Goal: Information Seeking & Learning: Learn about a topic

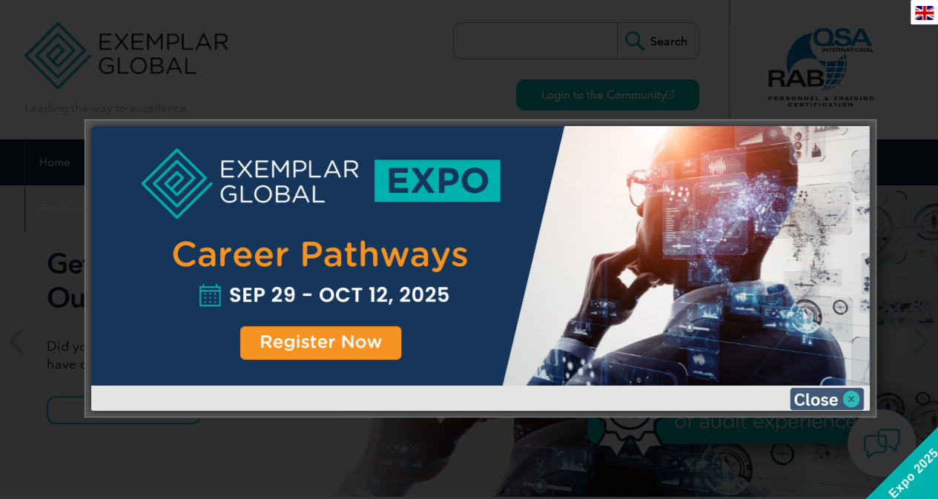
click at [840, 397] on img at bounding box center [827, 399] width 74 height 22
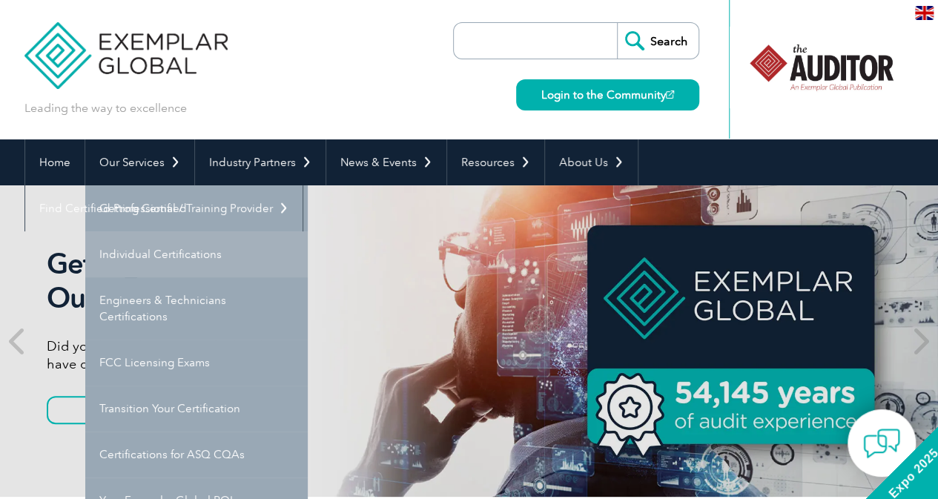
click at [239, 260] on link "Individual Certifications" at bounding box center [196, 254] width 222 height 46
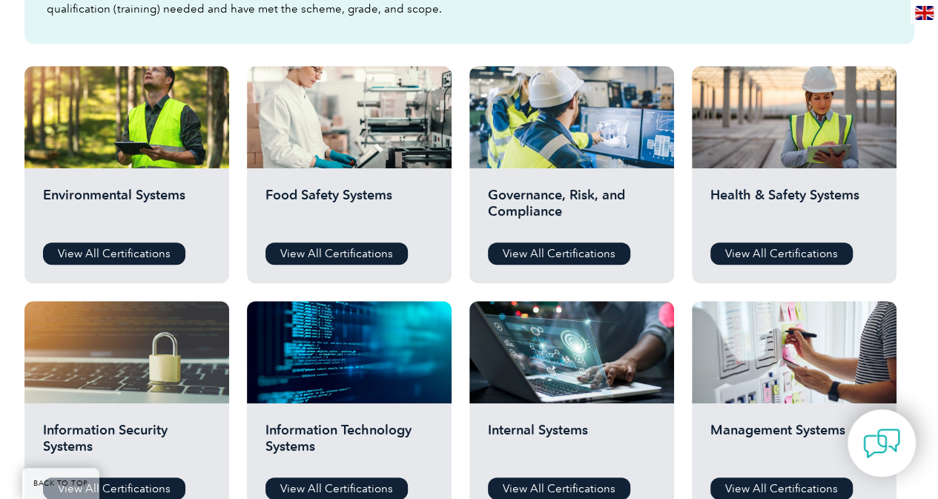
scroll to position [519, 0]
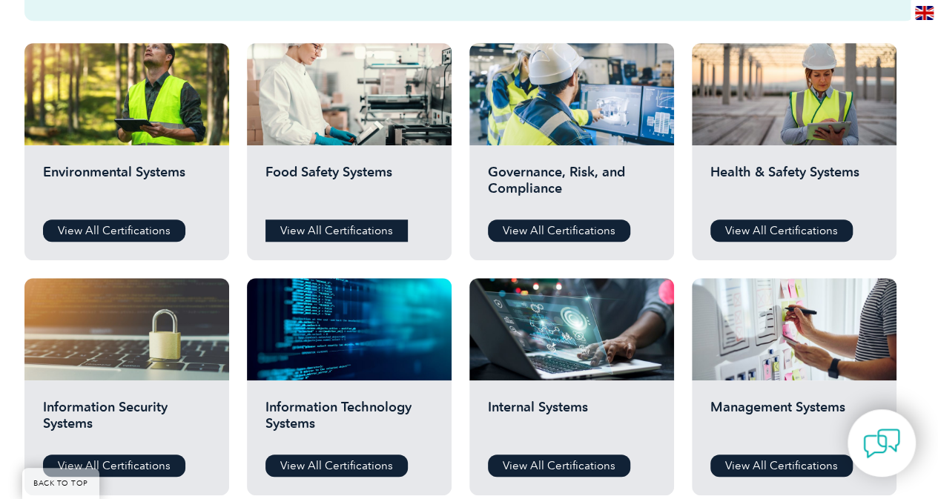
click at [360, 231] on link "View All Certifications" at bounding box center [336, 230] width 142 height 22
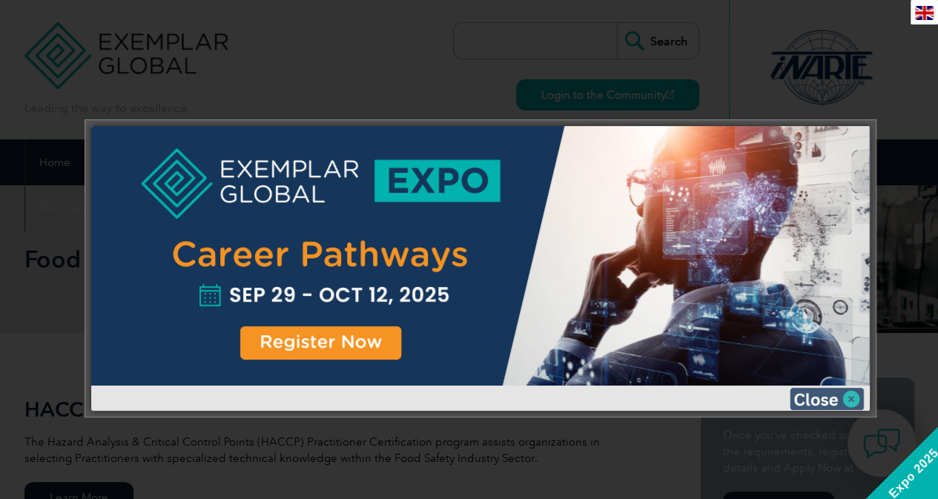
click at [850, 397] on img at bounding box center [827, 399] width 74 height 22
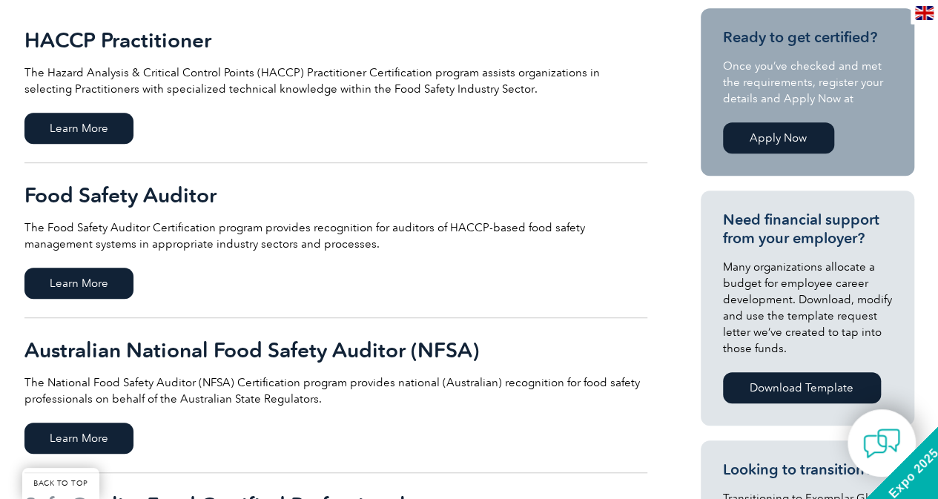
scroll to position [371, 0]
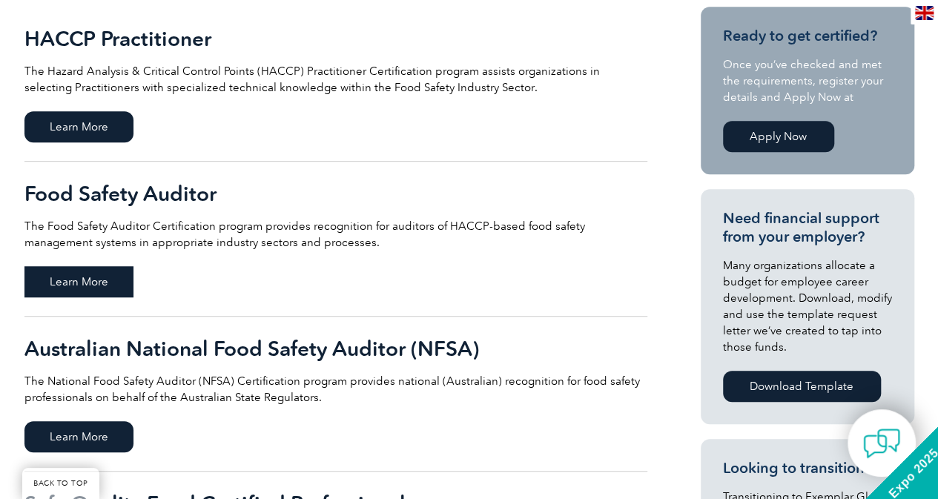
click at [91, 285] on span "Learn More" at bounding box center [78, 281] width 109 height 31
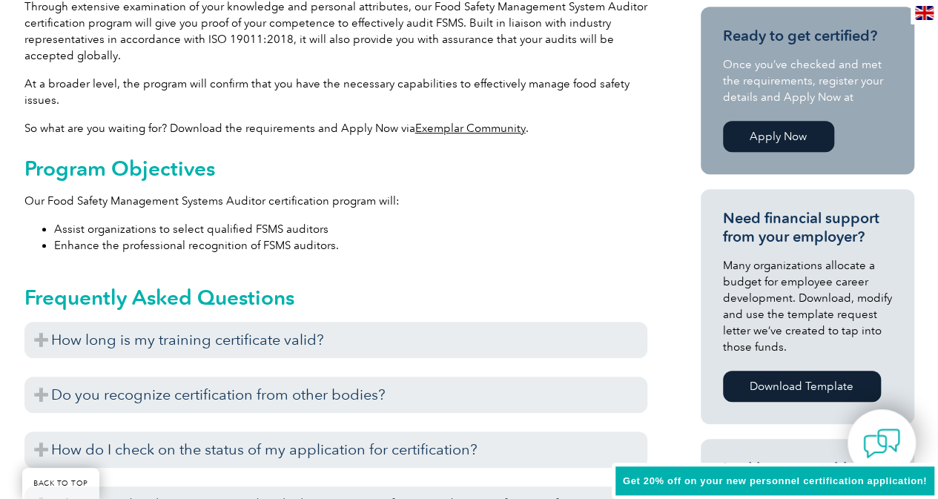
scroll to position [519, 0]
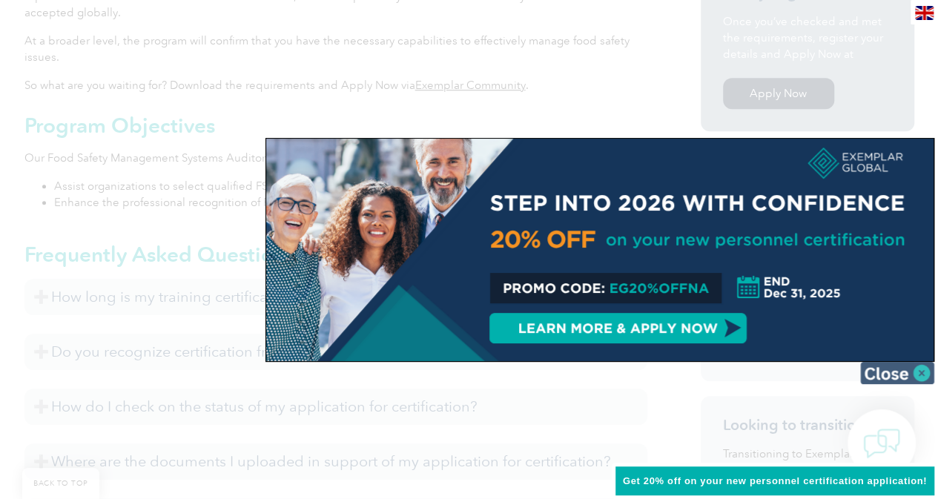
click at [917, 373] on img at bounding box center [897, 373] width 74 height 22
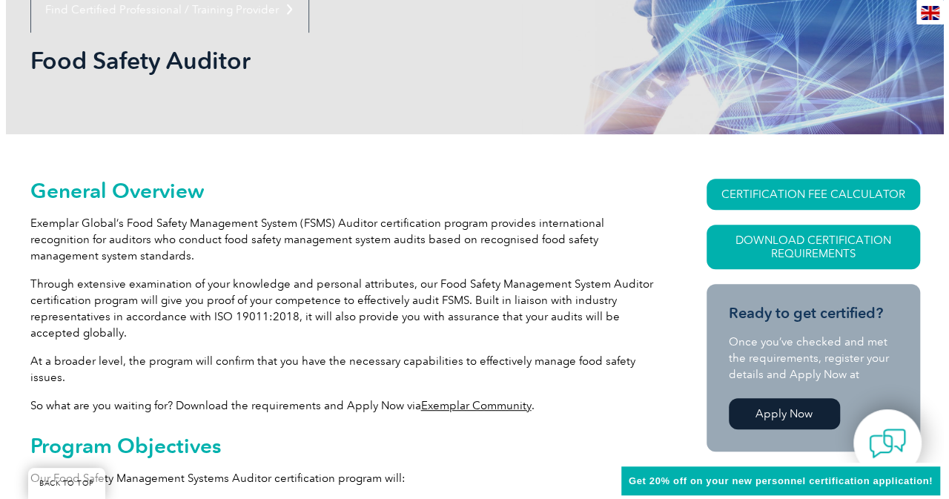
scroll to position [222, 0]
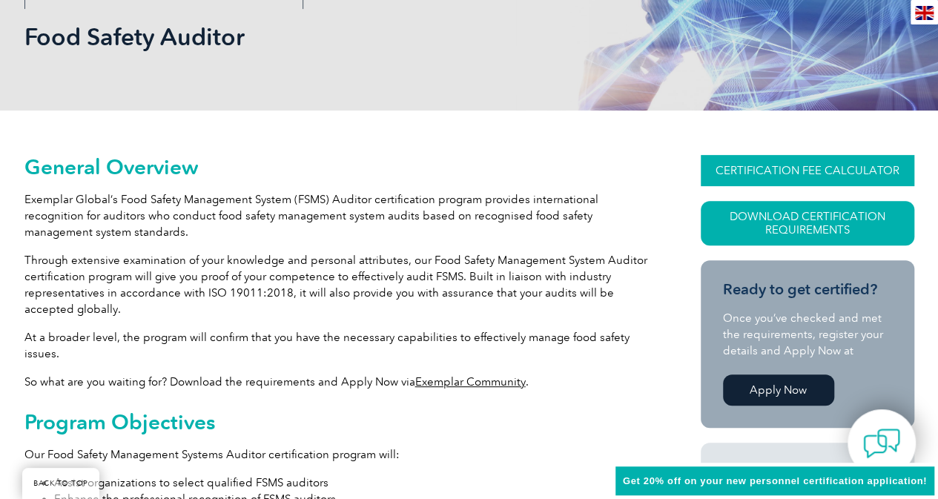
click at [828, 166] on link "CERTIFICATION FEE CALCULATOR" at bounding box center [808, 170] width 214 height 31
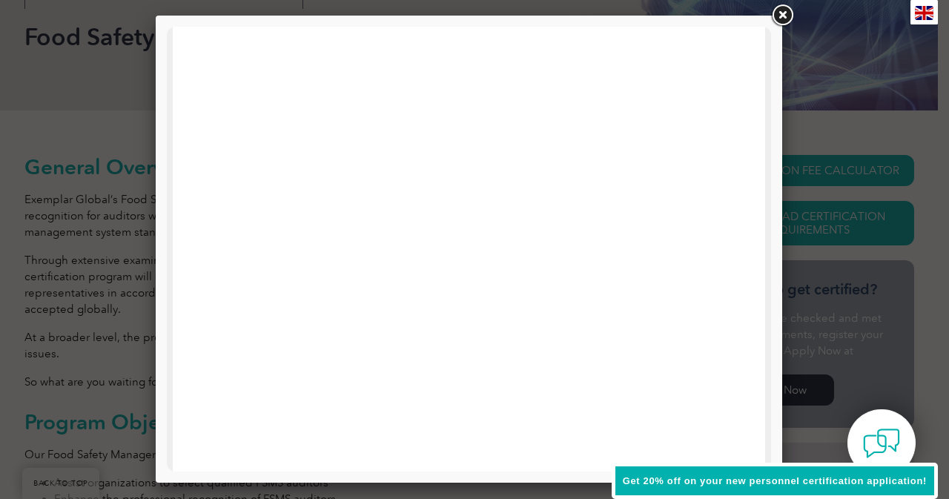
scroll to position [0, 0]
click at [784, 14] on link at bounding box center [782, 15] width 27 height 27
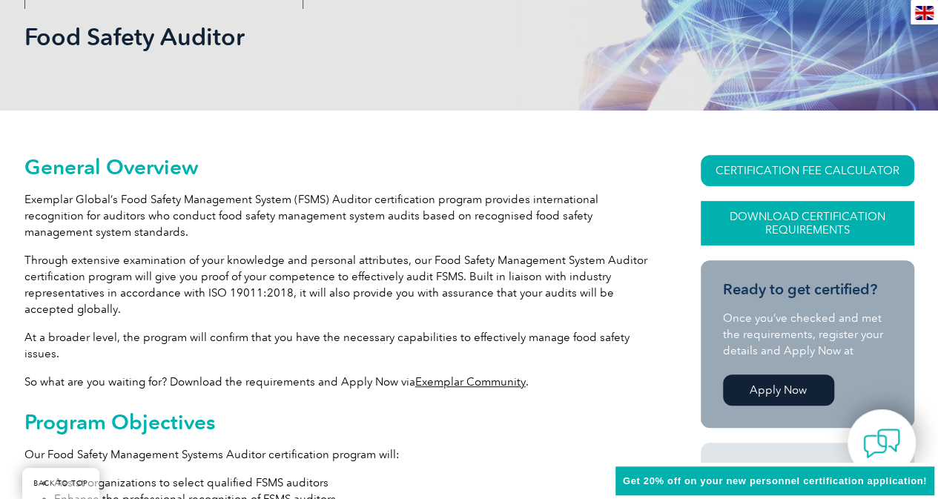
click at [741, 219] on link "Download Certification Requirements" at bounding box center [808, 223] width 214 height 44
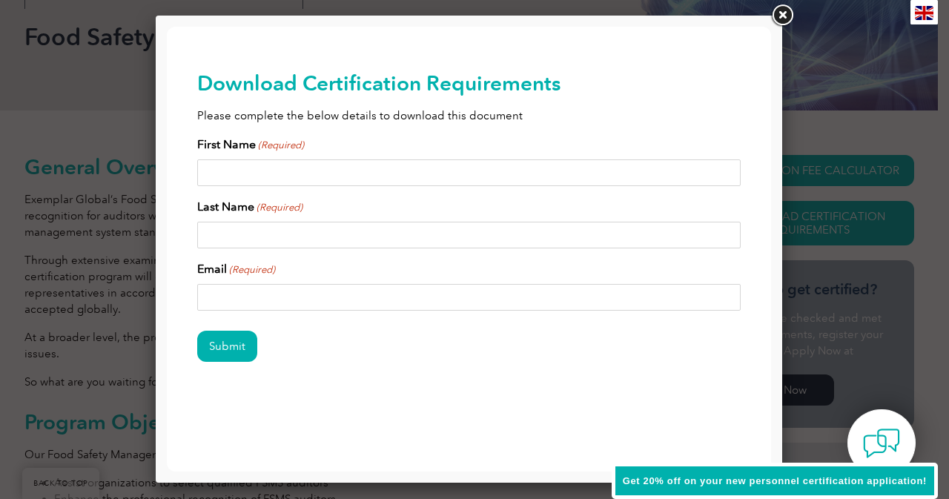
click at [793, 18] on link at bounding box center [782, 15] width 27 height 27
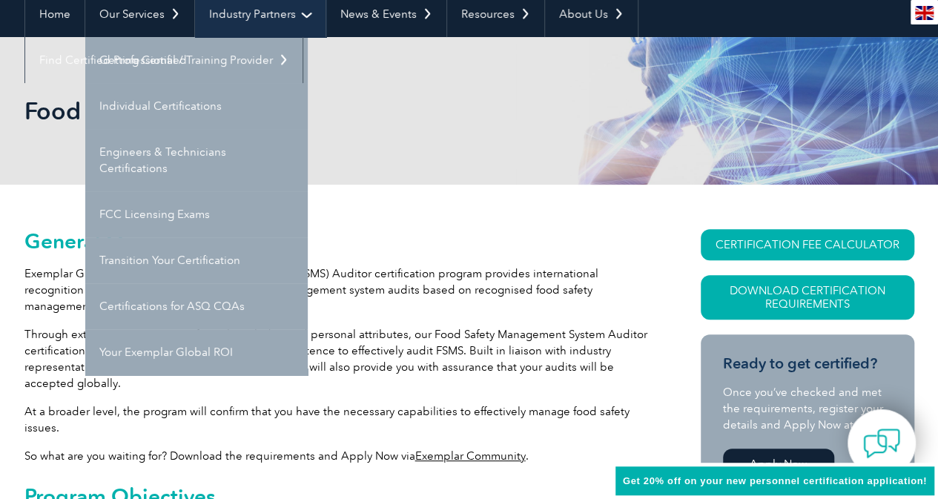
scroll to position [74, 0]
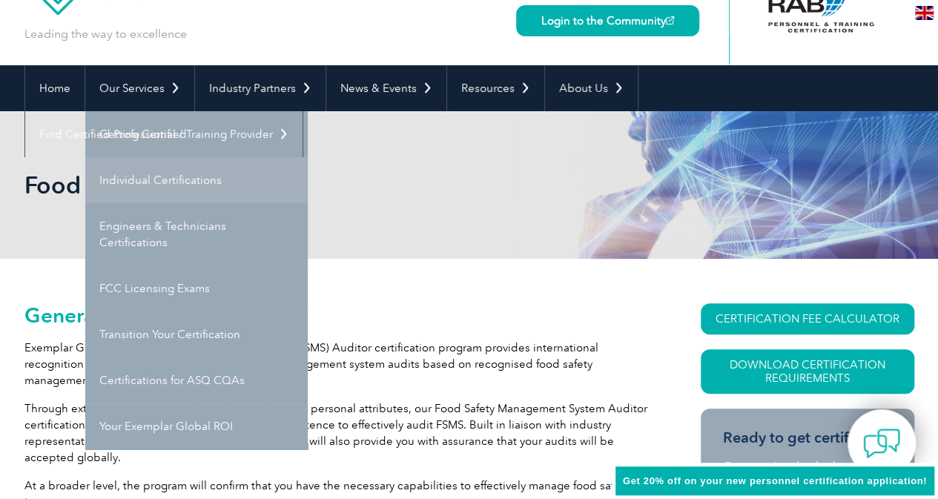
click at [169, 188] on link "Individual Certifications" at bounding box center [196, 180] width 222 height 46
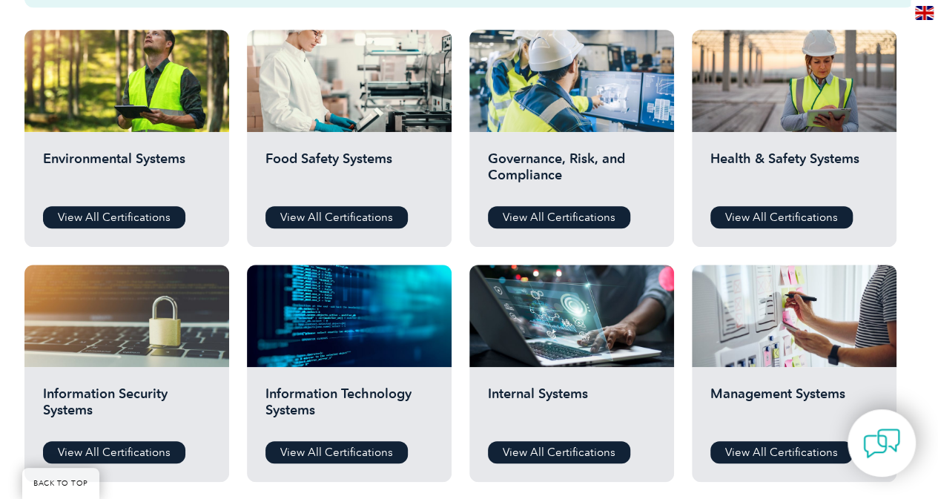
scroll to position [519, 0]
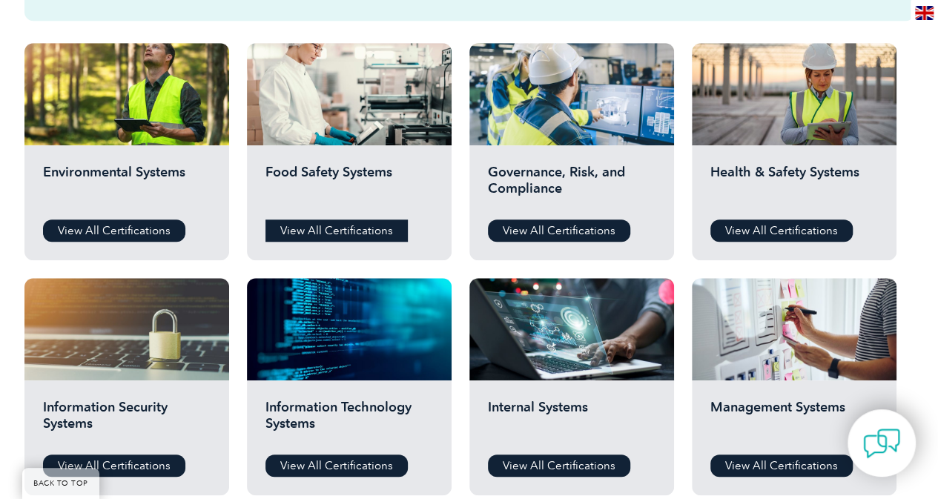
click at [352, 234] on link "View All Certifications" at bounding box center [336, 230] width 142 height 22
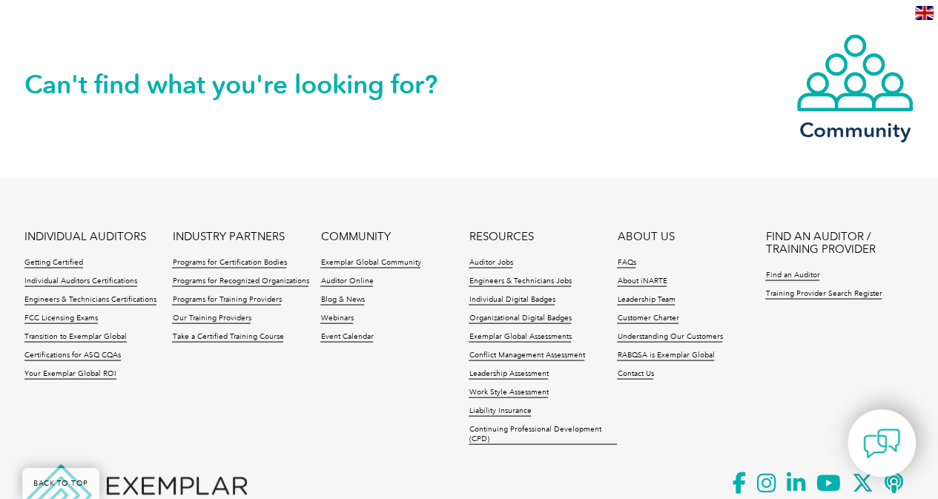
scroll to position [1334, 0]
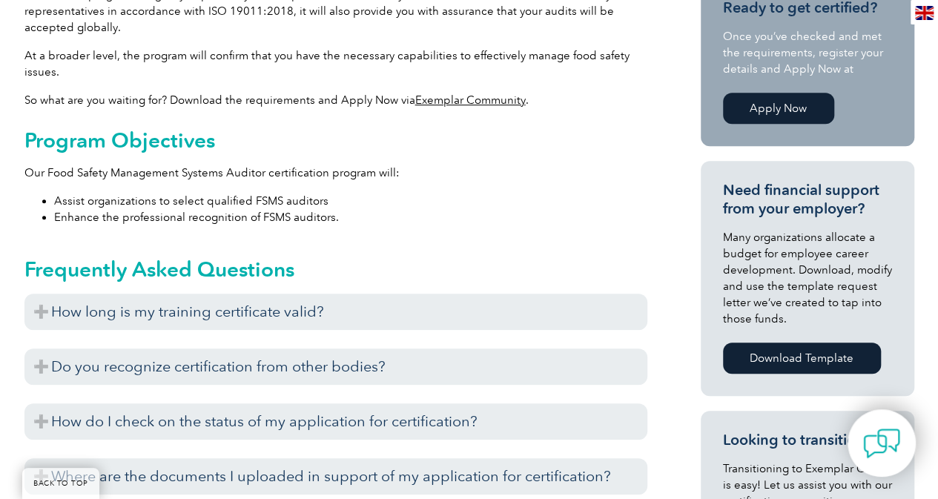
scroll to position [519, 0]
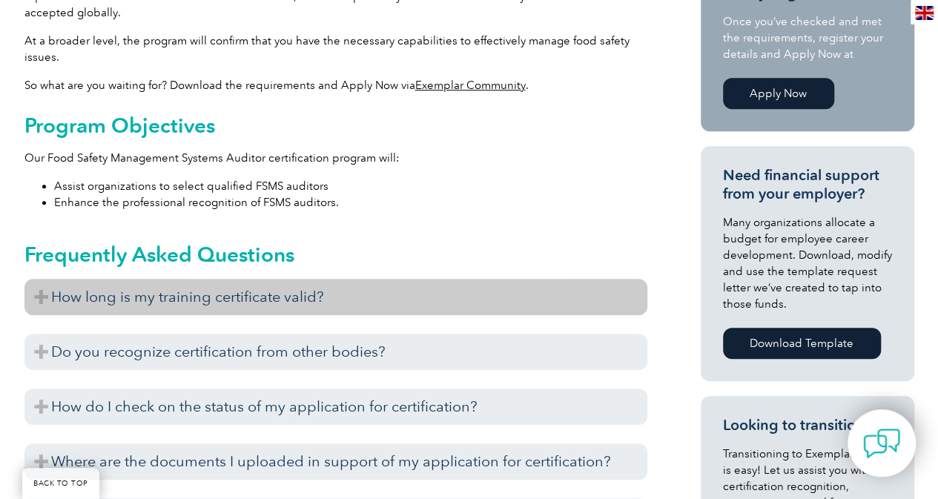
click at [56, 302] on h3 "How long is my training certificate valid?" at bounding box center [335, 297] width 623 height 36
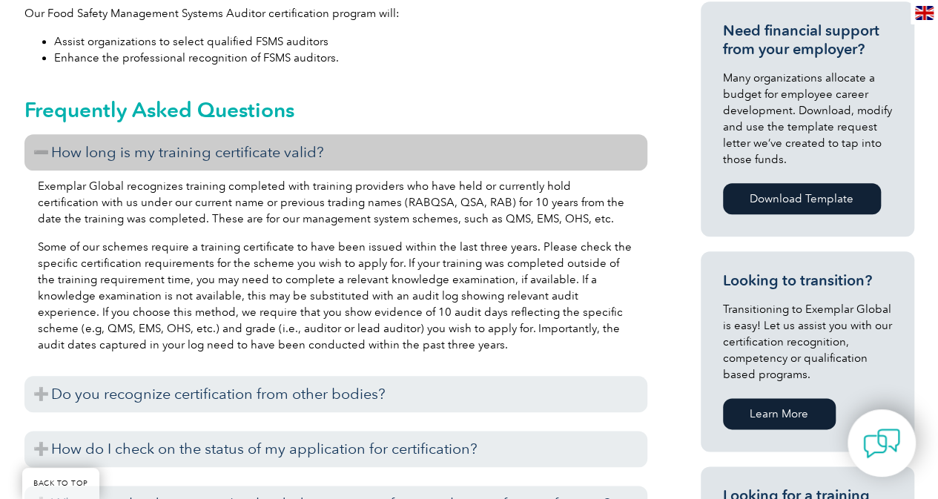
scroll to position [667, 0]
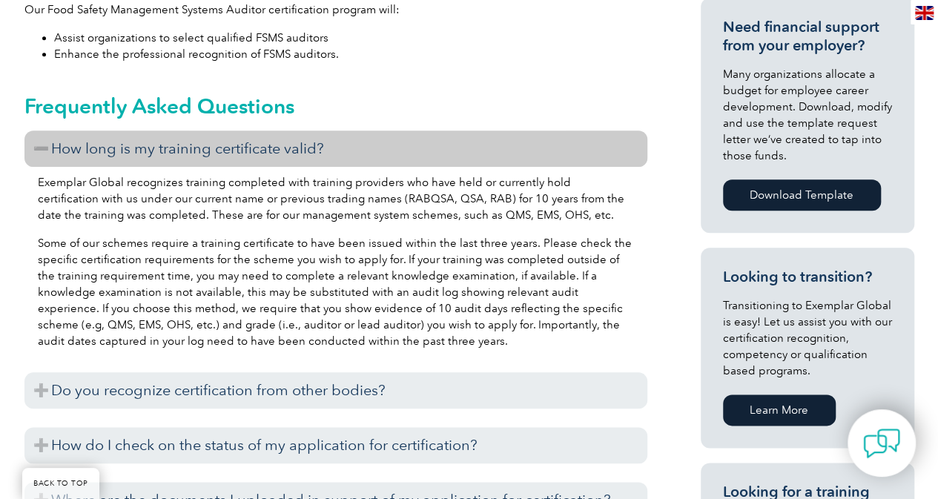
click at [151, 150] on h3 "How long is my training certificate valid?" at bounding box center [335, 148] width 623 height 36
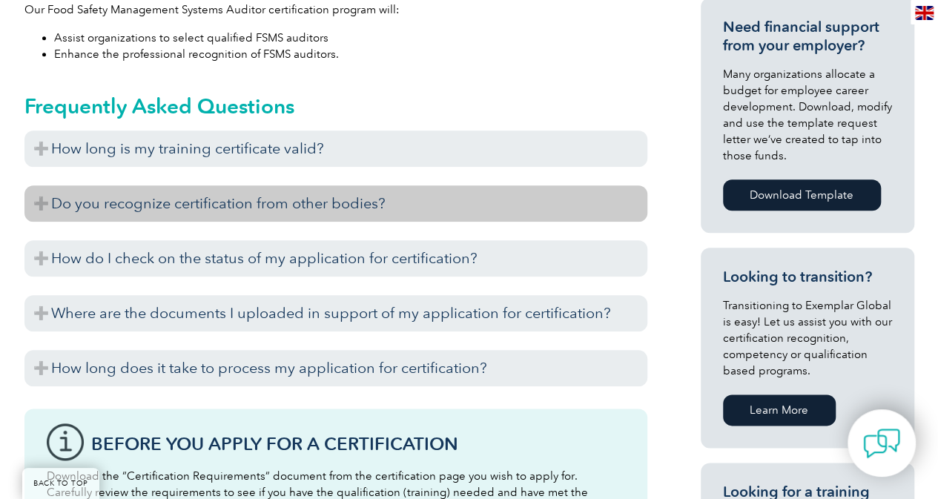
click at [156, 207] on h3 "Do you recognize certification from other bodies?" at bounding box center [335, 203] width 623 height 36
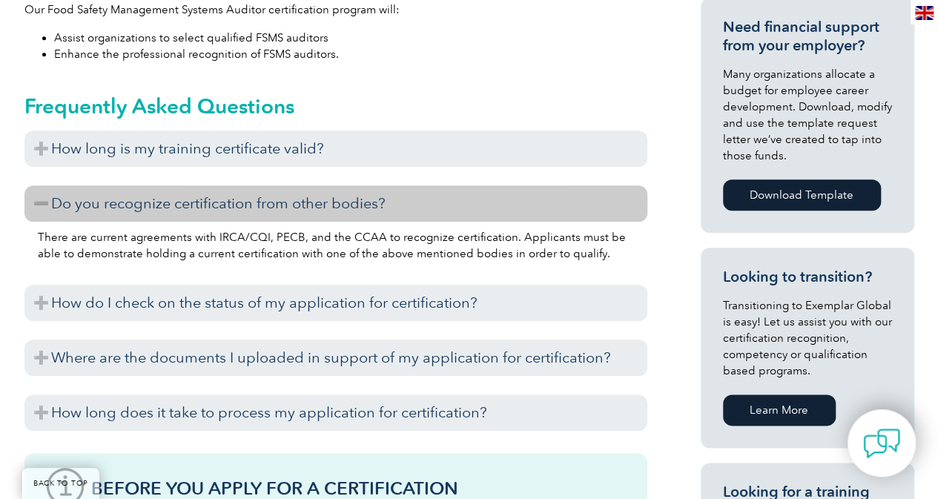
click at [156, 207] on h3 "Do you recognize certification from other bodies?" at bounding box center [335, 203] width 623 height 36
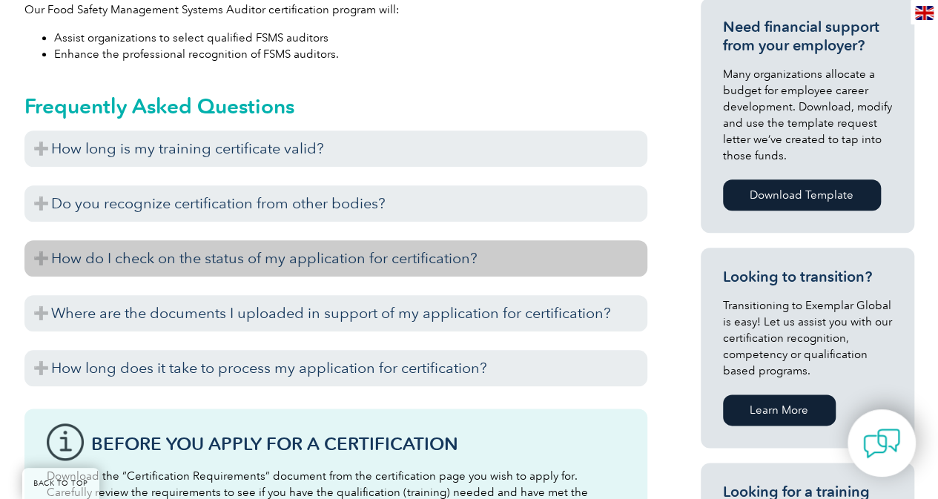
click at [169, 265] on h3 "How do I check on the status of my application for certification?" at bounding box center [335, 258] width 623 height 36
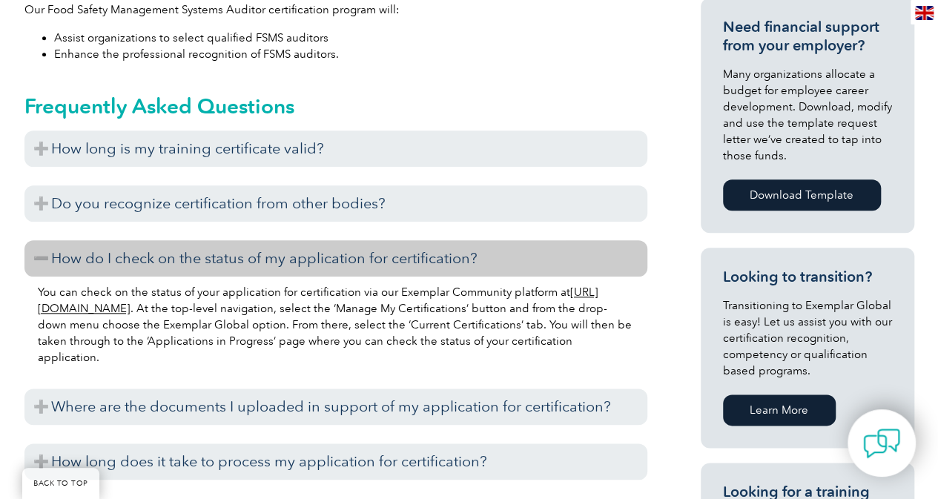
click at [169, 265] on h3 "How do I check on the status of my application for certification?" at bounding box center [335, 258] width 623 height 36
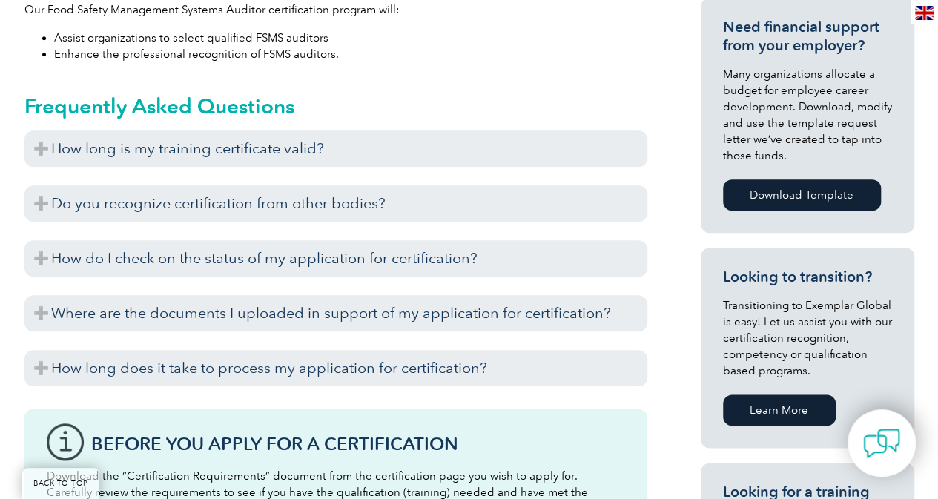
scroll to position [741, 0]
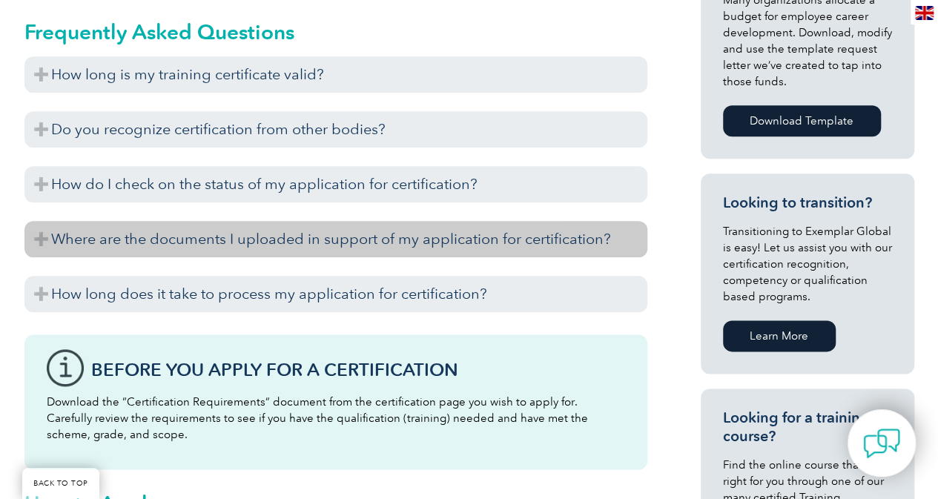
click at [174, 244] on h3 "Where are the documents I uploaded in support of my application for certificati…" at bounding box center [335, 239] width 623 height 36
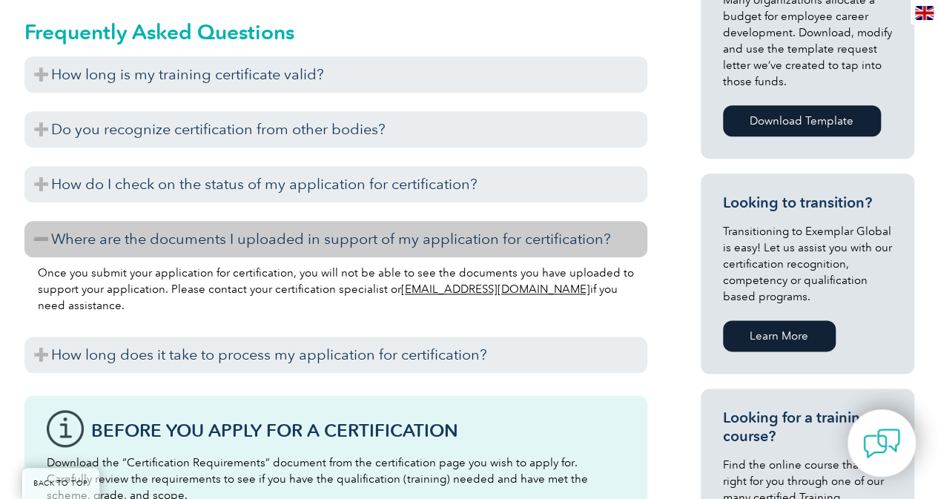
click at [174, 244] on h3 "Where are the documents I uploaded in support of my application for certificati…" at bounding box center [335, 239] width 623 height 36
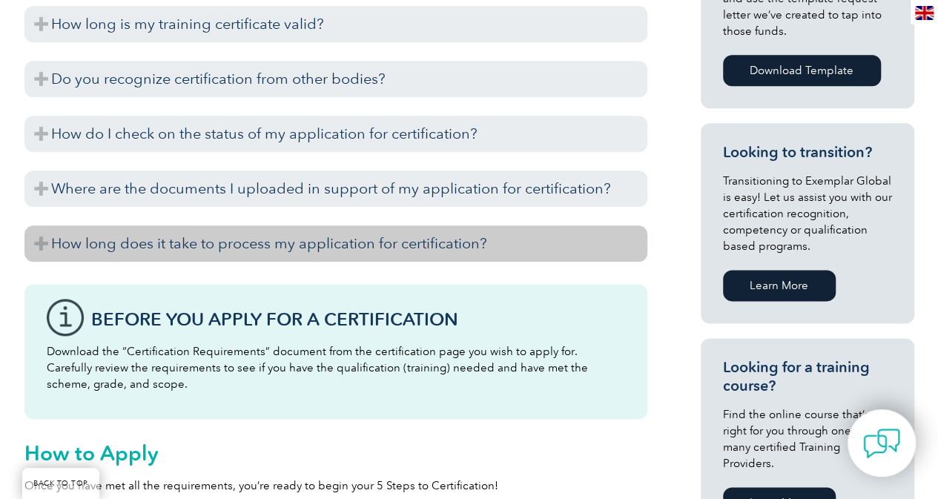
scroll to position [816, 0]
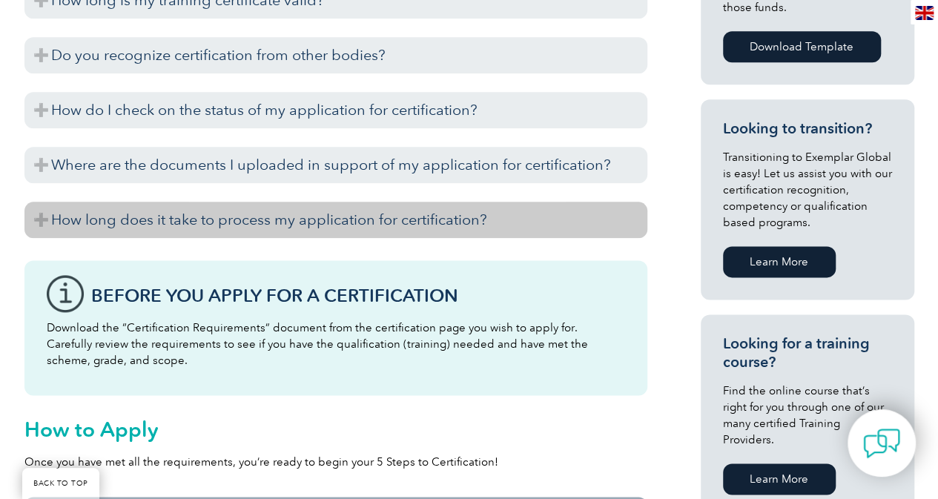
click at [173, 229] on h3 "How long does it take to process my application for certification?" at bounding box center [335, 220] width 623 height 36
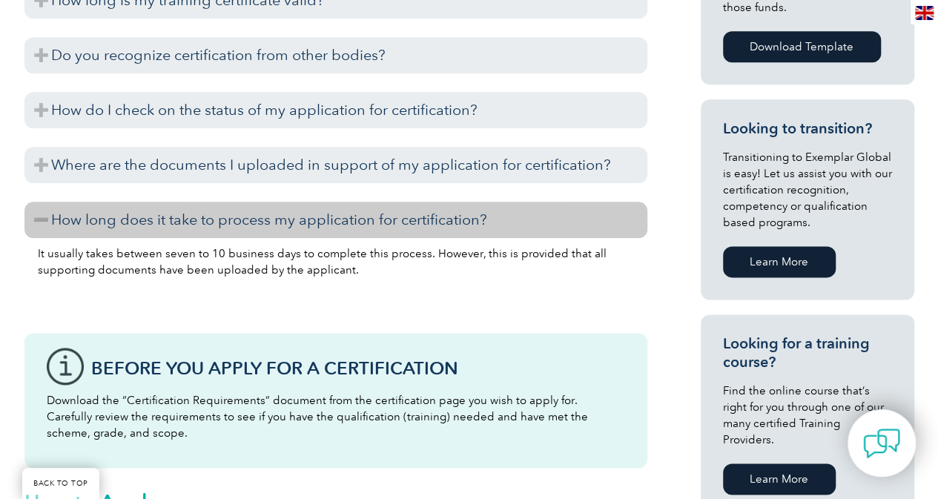
click at [173, 229] on h3 "How long does it take to process my application for certification?" at bounding box center [335, 220] width 623 height 36
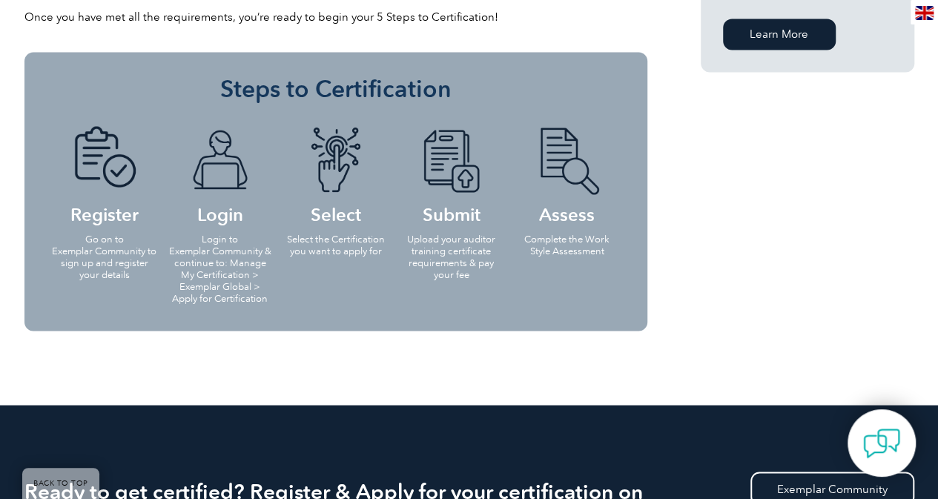
scroll to position [1557, 0]
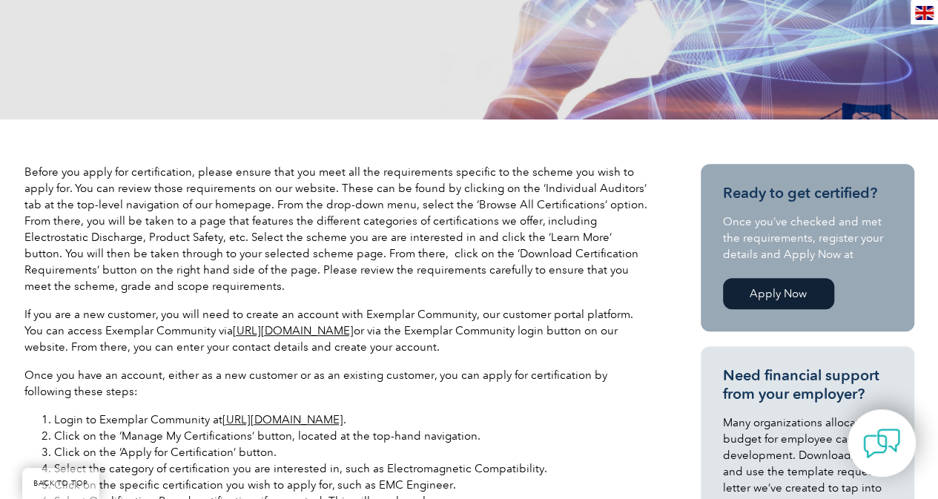
scroll to position [371, 0]
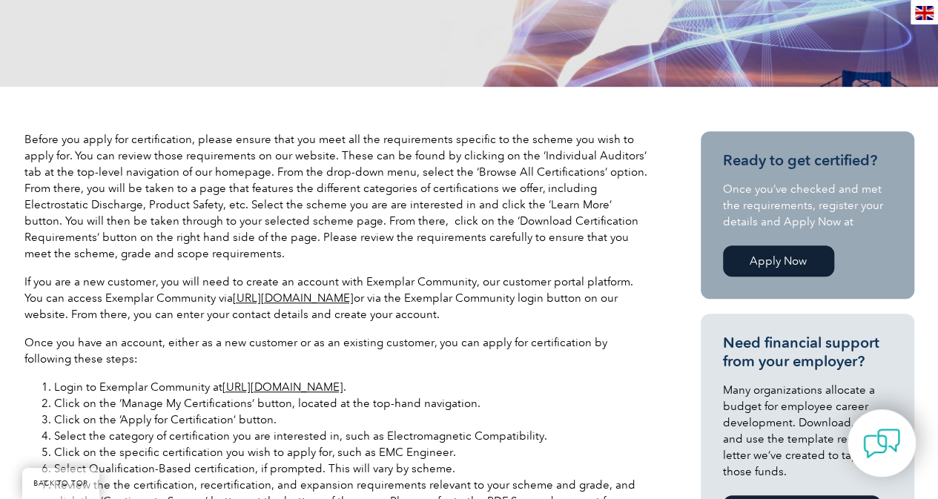
drag, startPoint x: 372, startPoint y: 301, endPoint x: 626, endPoint y: 351, distance: 258.5
click at [626, 351] on p "Once you have an account, either as a new customer or as an existing customer, …" at bounding box center [335, 350] width 623 height 33
